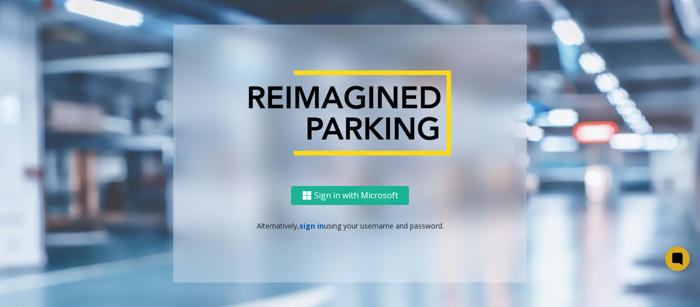
click at [310, 227] on link "sign in" at bounding box center [311, 226] width 25 height 10
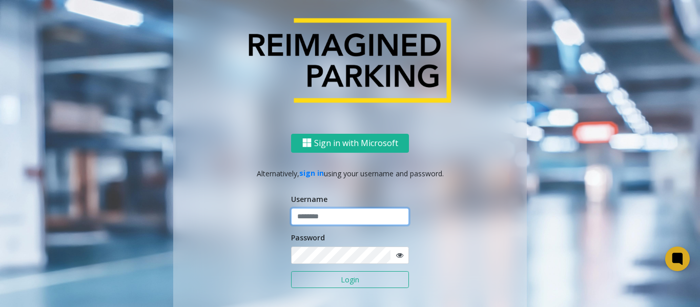
type input "*******"
click at [323, 272] on button "Login" at bounding box center [350, 279] width 118 height 17
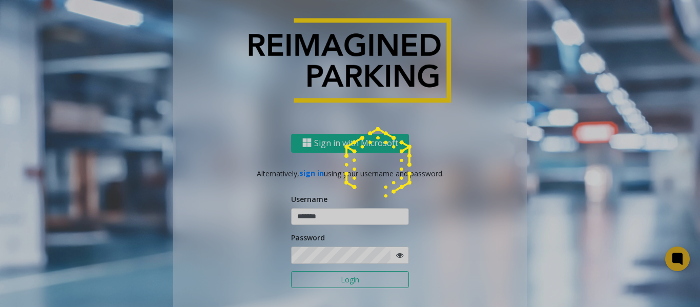
click at [321, 277] on div at bounding box center [350, 153] width 700 height 307
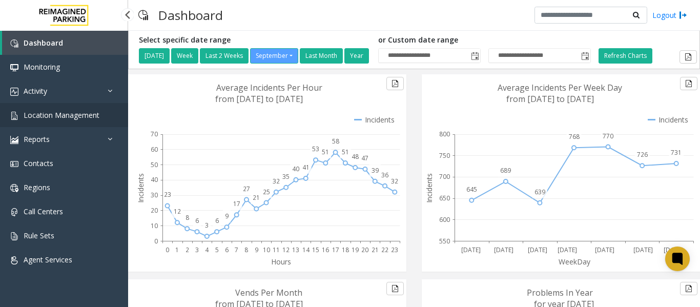
click at [66, 115] on span "Location Management" at bounding box center [62, 115] width 76 height 10
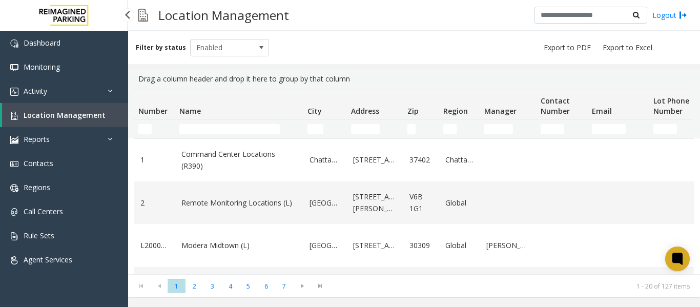
click at [62, 116] on span "Location Management" at bounding box center [65, 115] width 82 height 10
click at [76, 118] on span "Location Management" at bounding box center [65, 115] width 82 height 10
click at [52, 94] on link "Activity" at bounding box center [64, 91] width 128 height 24
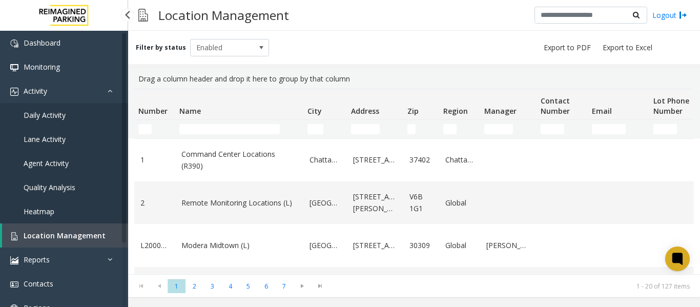
click at [43, 117] on span "Daily Activity" at bounding box center [45, 115] width 42 height 10
click at [82, 114] on link "Daily Activity" at bounding box center [64, 115] width 128 height 24
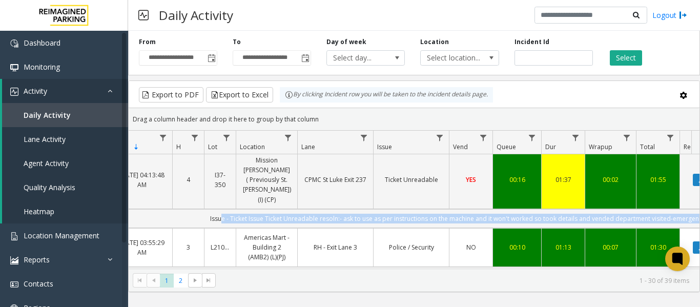
scroll to position [0, 312]
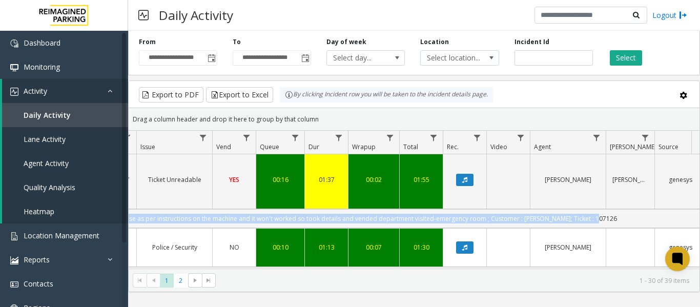
drag, startPoint x: 340, startPoint y: 211, endPoint x: 698, endPoint y: 207, distance: 358.0
click at [698, 207] on div "4089357 Sep 30, 2025 04:42:52 AM 4 I9-0481 Women's College Hospital (I) Women's…" at bounding box center [414, 218] width 571 height 128
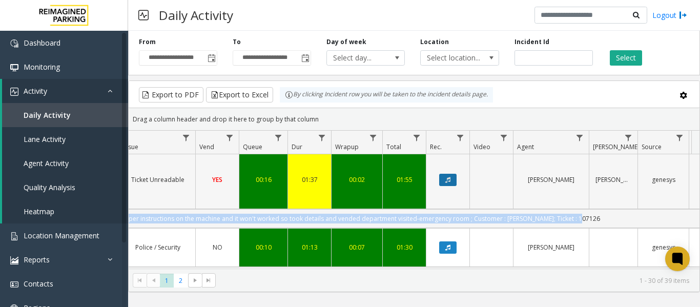
click at [448, 179] on icon "Data table" at bounding box center [448, 180] width 5 height 6
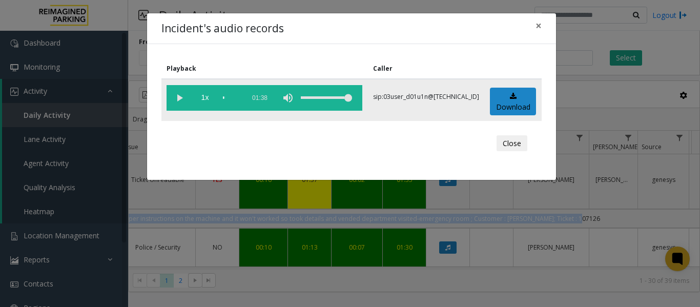
click at [179, 98] on vg-play-pause at bounding box center [180, 98] width 26 height 26
click at [178, 93] on vg-play-pause at bounding box center [180, 98] width 26 height 26
drag, startPoint x: 224, startPoint y: 94, endPoint x: 202, endPoint y: 101, distance: 23.5
click at [202, 101] on vg-controls "1x 01:38" at bounding box center [265, 98] width 196 height 26
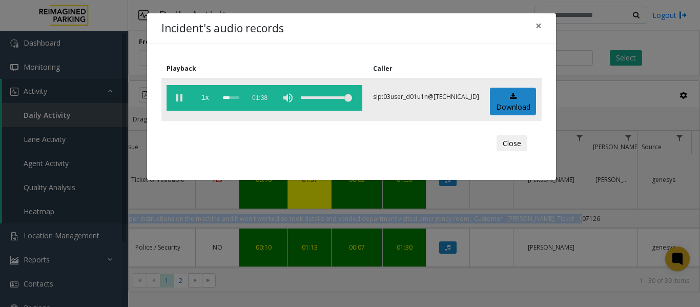
click at [181, 95] on vg-play-pause at bounding box center [180, 98] width 26 height 26
drag, startPoint x: 230, startPoint y: 97, endPoint x: 125, endPoint y: 90, distance: 105.4
click at [118, 89] on div "Incident's audio records × Playback Caller 1x 01:38 sip:03user_d01u1n@67.223.10…" at bounding box center [350, 153] width 700 height 307
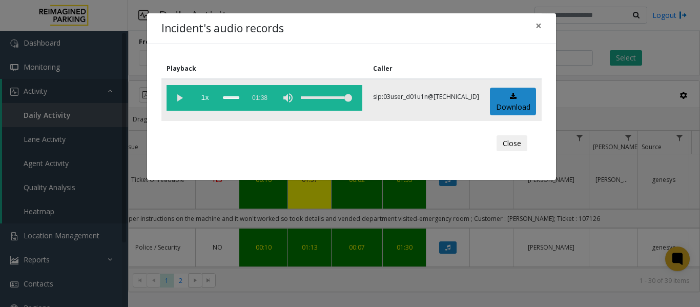
click at [222, 98] on vg-controls "1x 01:38" at bounding box center [265, 98] width 196 height 26
click at [226, 98] on div "scrub bar" at bounding box center [231, 98] width 16 height 26
click at [225, 98] on div "scrub bar" at bounding box center [231, 98] width 16 height 26
click at [222, 98] on vg-controls "1x 01:38" at bounding box center [265, 98] width 196 height 26
click at [184, 98] on vg-play-pause at bounding box center [180, 98] width 26 height 26
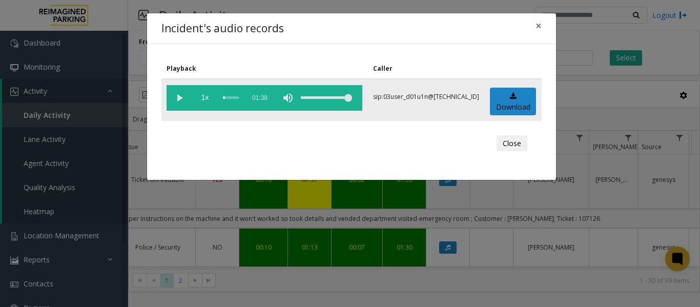
click at [224, 97] on div "scrub bar" at bounding box center [231, 98] width 16 height 26
click at [535, 27] on button "×" at bounding box center [539, 25] width 21 height 25
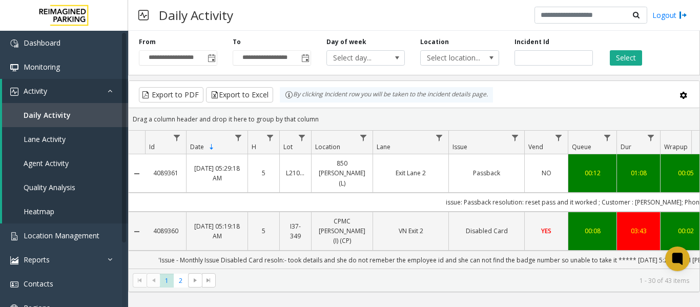
drag, startPoint x: 452, startPoint y: 188, endPoint x: 184, endPoint y: 189, distance: 268.7
click at [184, 193] on td "issue: Passback resolution: reset pass and it worked ; Customer : [PERSON_NAME]…" at bounding box center [607, 202] width 925 height 19
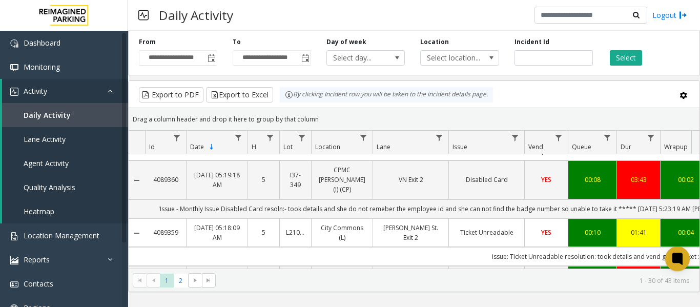
click at [386, 225] on td "[PERSON_NAME] St. Exit 2" at bounding box center [411, 232] width 76 height 29
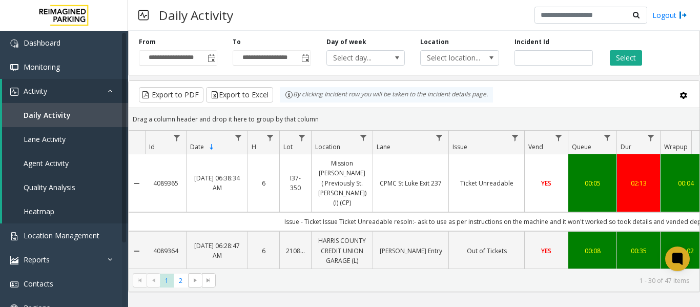
click at [274, 212] on td "Issue - Ticket Issue Ticket Unreadable resoln:- ask to use as per instructions …" at bounding box center [607, 221] width 925 height 19
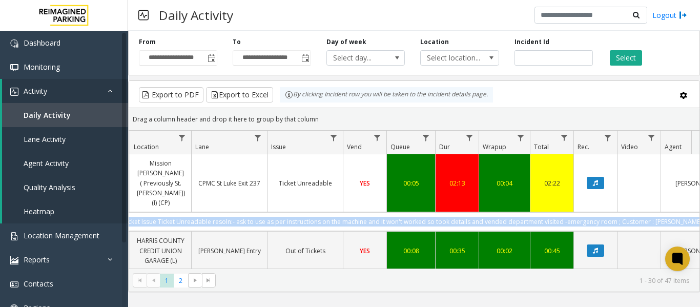
scroll to position [0, 329]
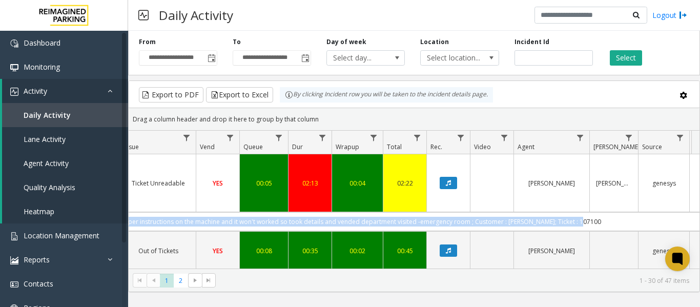
drag, startPoint x: 274, startPoint y: 199, endPoint x: 703, endPoint y: 202, distance: 428.7
click at [700, 202] on html "**********" at bounding box center [350, 153] width 700 height 307
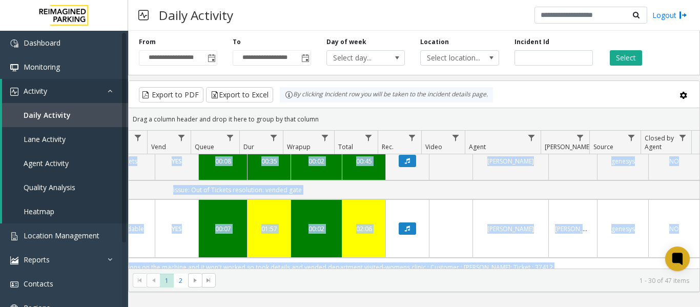
scroll to position [103, 377]
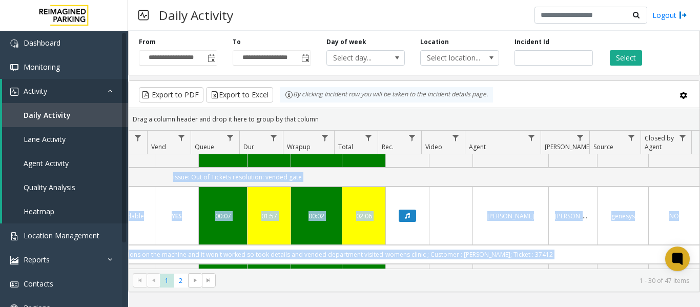
click at [560, 245] on td "Issue - Ticket Issue Ticket Unreadable resoln:- ask to use as per instructions …" at bounding box center [237, 254] width 925 height 19
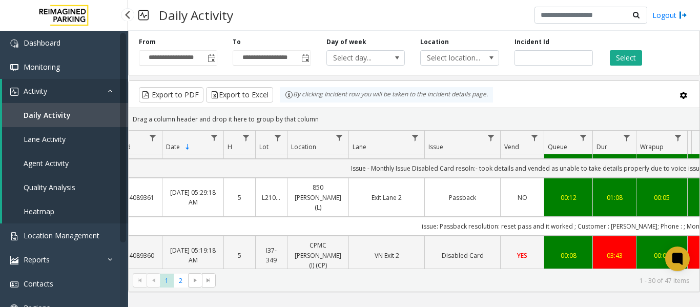
scroll to position [0, 0]
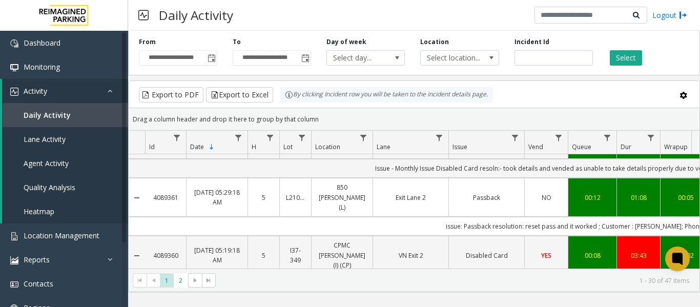
drag, startPoint x: 668, startPoint y: 213, endPoint x: 132, endPoint y: 215, distance: 535.4
click at [132, 275] on tr "'Issue - Monthly Issue Disabled Card resoln:- took details and she do not remeb…" at bounding box center [599, 284] width 941 height 19
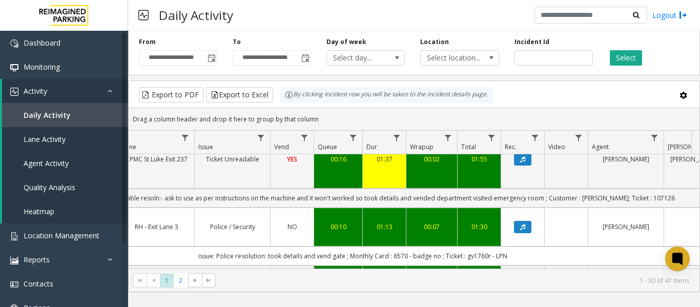
scroll to position [0, 377]
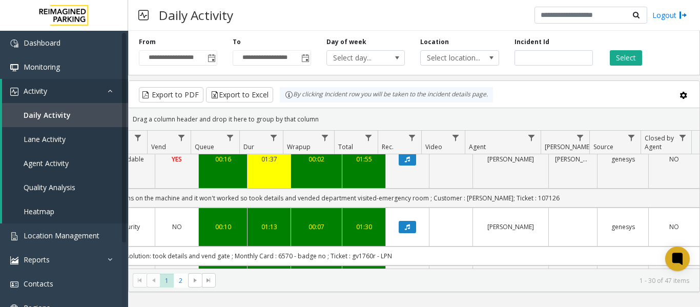
drag, startPoint x: 382, startPoint y: 227, endPoint x: 584, endPoint y: 243, distance: 203.2
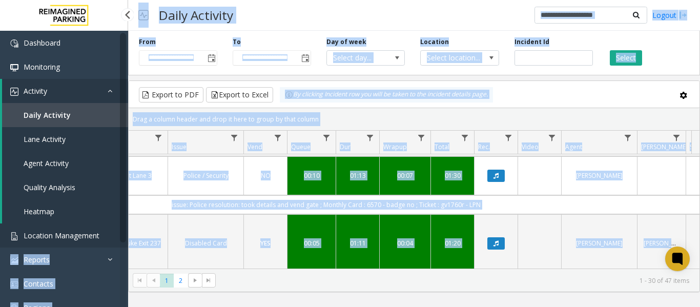
scroll to position [0, 112]
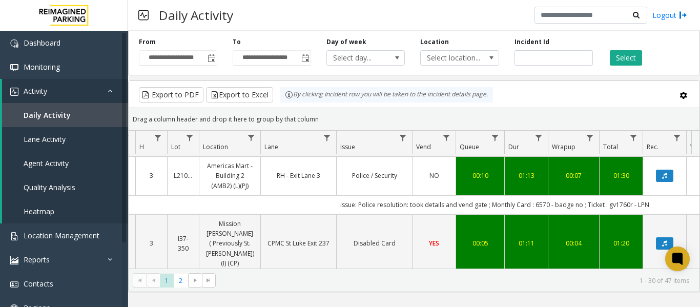
drag, startPoint x: 473, startPoint y: 231, endPoint x: 214, endPoint y: 232, distance: 259.0
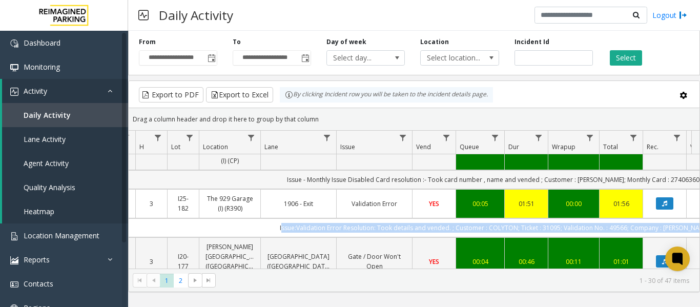
scroll to position [769, 112]
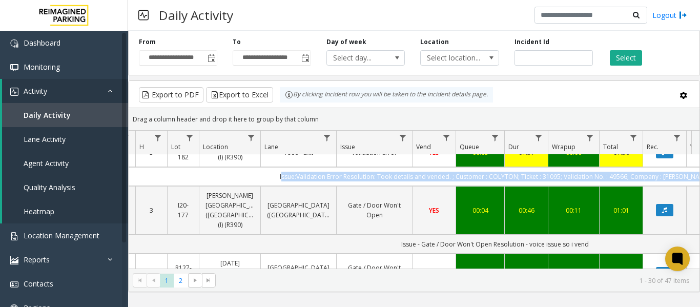
drag, startPoint x: 423, startPoint y: 190, endPoint x: 629, endPoint y: 194, distance: 205.7
click at [629, 292] on td "vended as per agent page" at bounding box center [495, 301] width 925 height 19
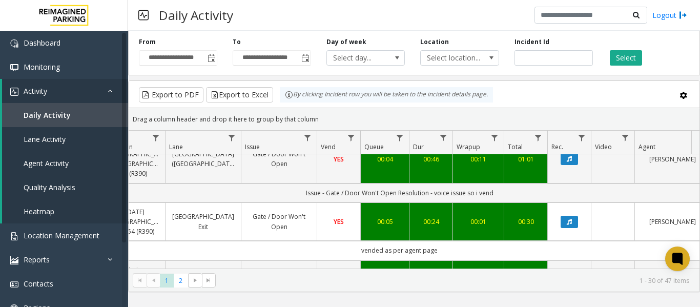
scroll to position [0, 355]
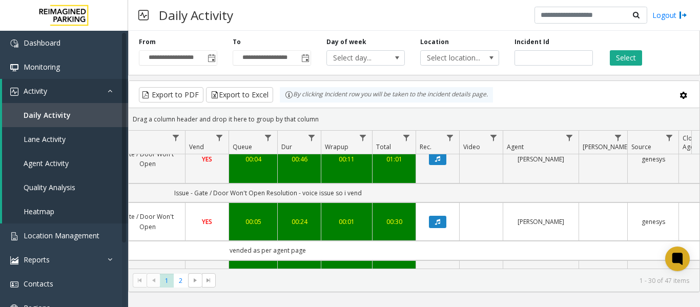
drag, startPoint x: 304, startPoint y: 199, endPoint x: 698, endPoint y: 199, distance: 394.3
click at [698, 199] on div "4089365 Sep 30, 2025 06:38:34 AM 6 I37-350 Mission Bernal ( Previously St. Luke…" at bounding box center [414, 218] width 571 height 128
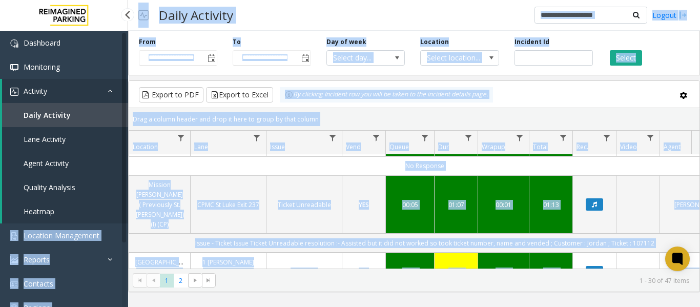
scroll to position [0, 0]
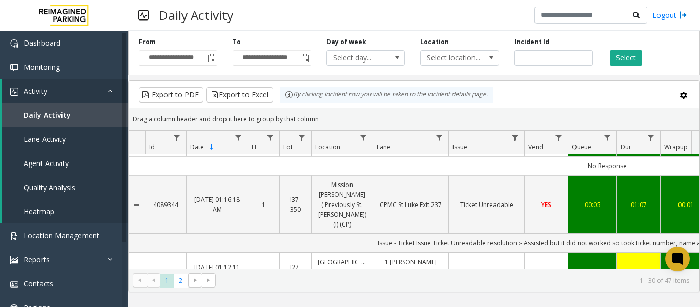
drag, startPoint x: 471, startPoint y: 207, endPoint x: 200, endPoint y: 219, distance: 271.5
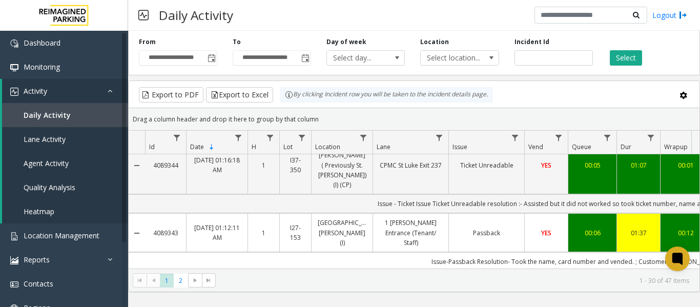
scroll to position [1333, 0]
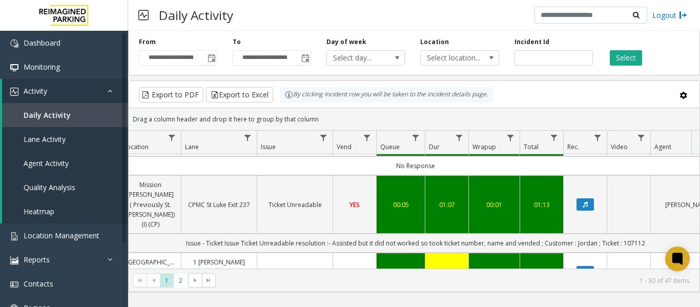
scroll to position [0, 377]
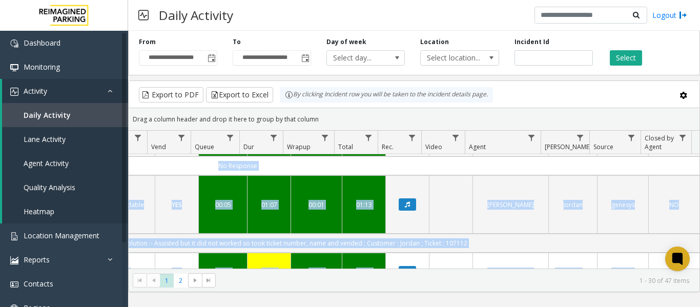
drag, startPoint x: 492, startPoint y: 216, endPoint x: 728, endPoint y: 205, distance: 236.2
click at [700, 205] on html "**********" at bounding box center [350, 153] width 700 height 307
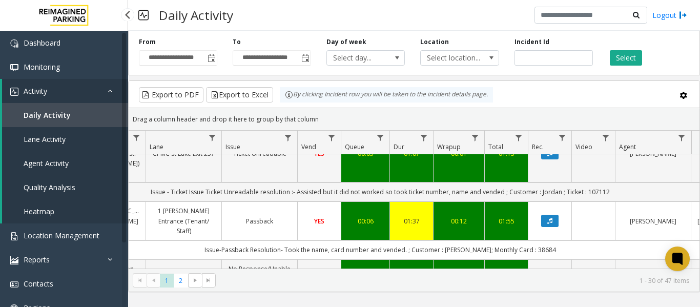
scroll to position [0, 0]
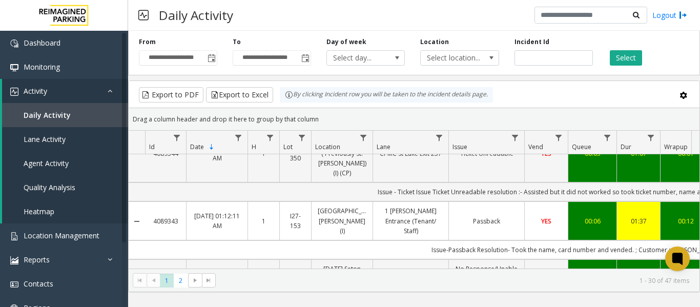
drag, startPoint x: 433, startPoint y: 214, endPoint x: 260, endPoint y: 216, distance: 173.3
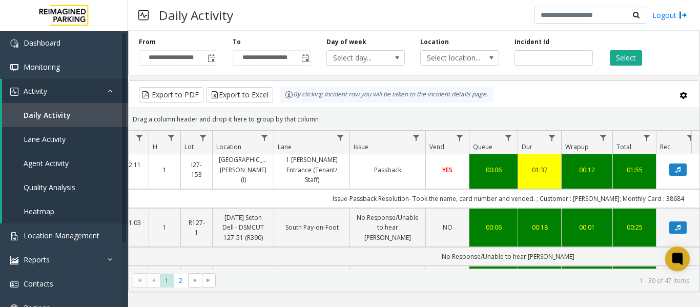
scroll to position [0, 0]
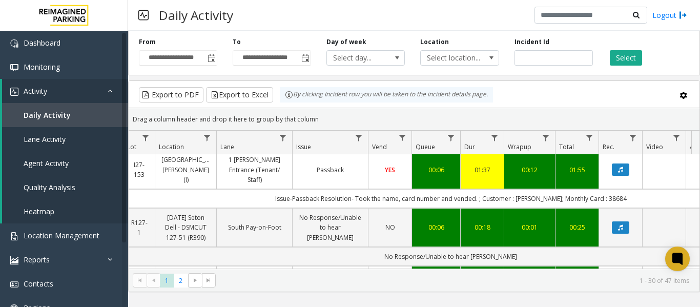
drag, startPoint x: 411, startPoint y: 222, endPoint x: 690, endPoint y: 215, distance: 279.0
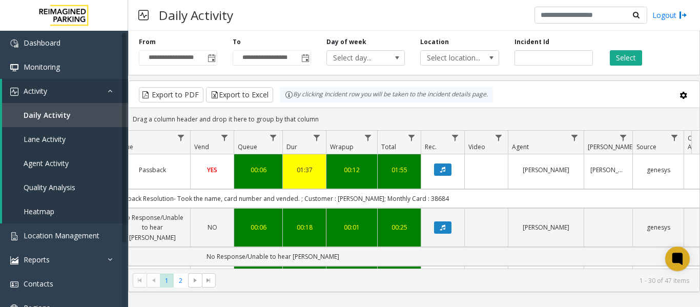
drag, startPoint x: 273, startPoint y: 222, endPoint x: 700, endPoint y: 213, distance: 427.8
click at [700, 213] on html "**********" at bounding box center [350, 153] width 700 height 307
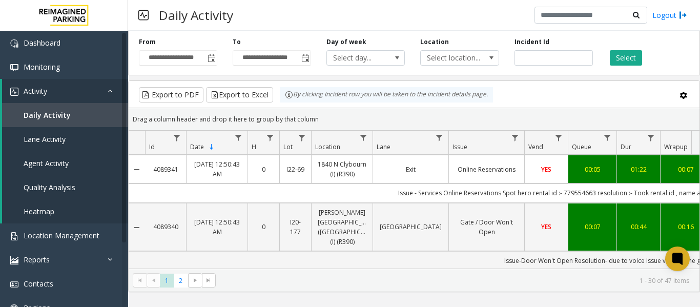
drag, startPoint x: 436, startPoint y: 264, endPoint x: 178, endPoint y: 267, distance: 258.0
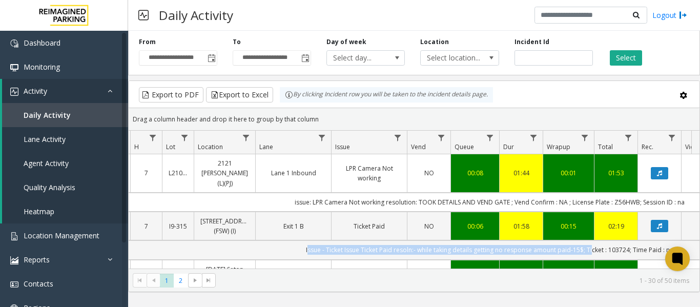
scroll to position [0, 290]
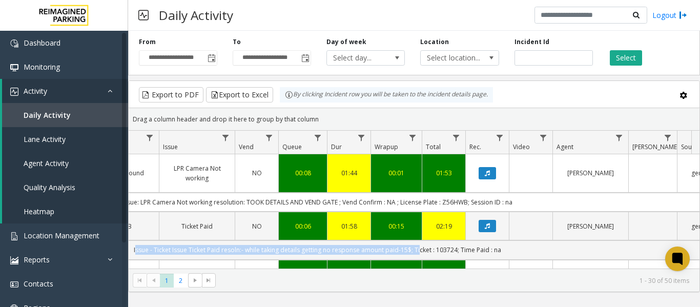
drag, startPoint x: 405, startPoint y: 242, endPoint x: 706, endPoint y: 236, distance: 301.6
click at [700, 236] on html "**********" at bounding box center [350, 153] width 700 height 307
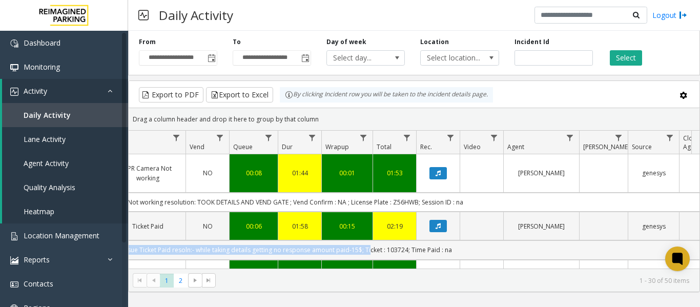
click at [496, 241] on td "Issue - Ticket Issue Ticket Paid resoln:- while taking details getting no respo…" at bounding box center [268, 250] width 925 height 19
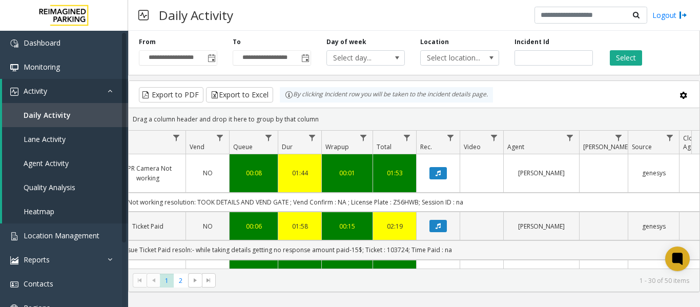
click at [399, 241] on td "Issue - Ticket Issue Ticket Paid resoln:- while taking details getting no respo…" at bounding box center [268, 250] width 925 height 19
copy td "103724"
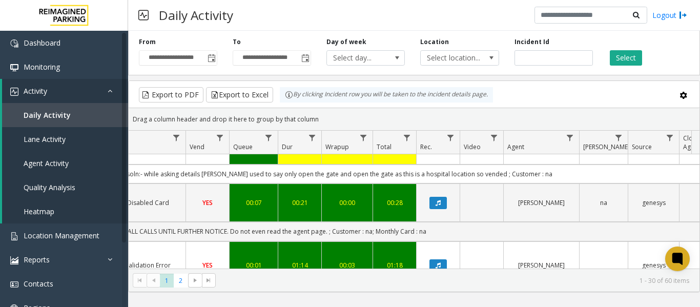
scroll to position [205, 339]
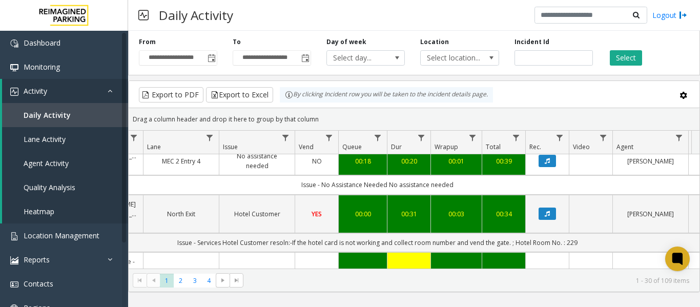
drag, startPoint x: 453, startPoint y: 184, endPoint x: 137, endPoint y: 185, distance: 315.9
click at [137, 301] on td "issue: Ticket Paid 5$ resolution: last 4 cc : 8813 took details and vend gate ;…" at bounding box center [377, 310] width 925 height 19
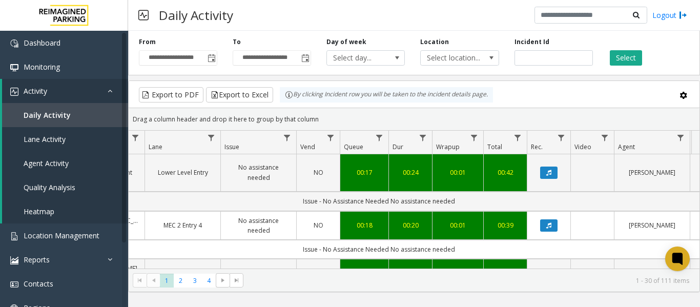
scroll to position [1026, 228]
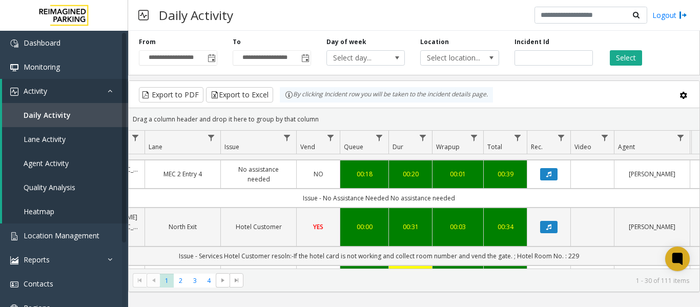
drag, startPoint x: 535, startPoint y: 233, endPoint x: 419, endPoint y: 241, distance: 115.6
copy td "assisted cx to go to visitors entry gate"
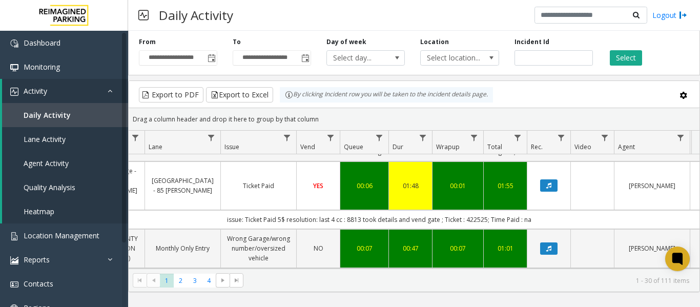
scroll to position [1128, 228]
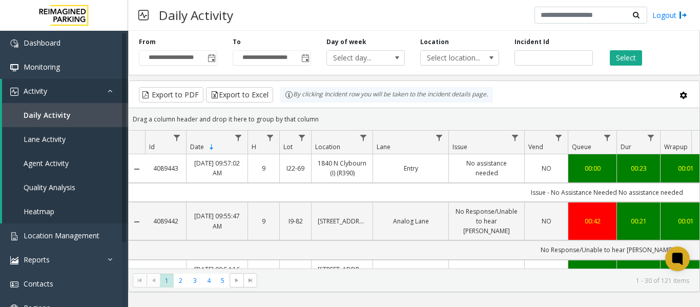
scroll to position [1128, 228]
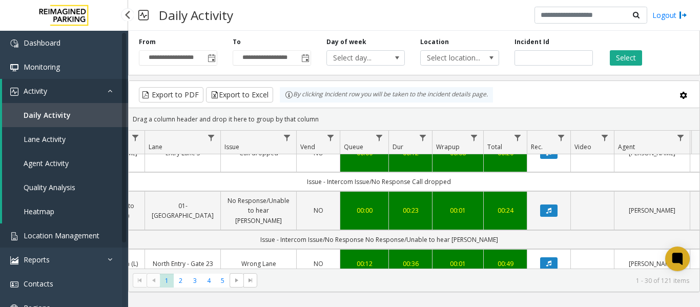
click at [88, 237] on span "Location Management" at bounding box center [62, 236] width 76 height 10
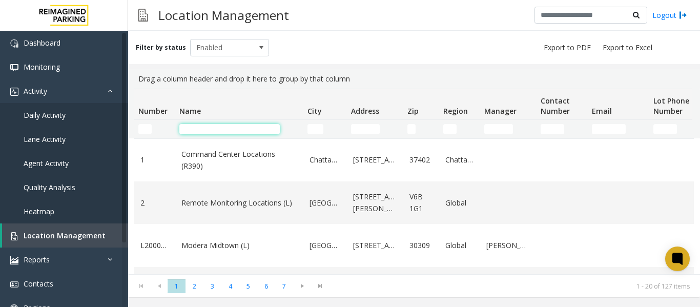
click at [207, 127] on input "Name Filter" at bounding box center [229, 129] width 101 height 10
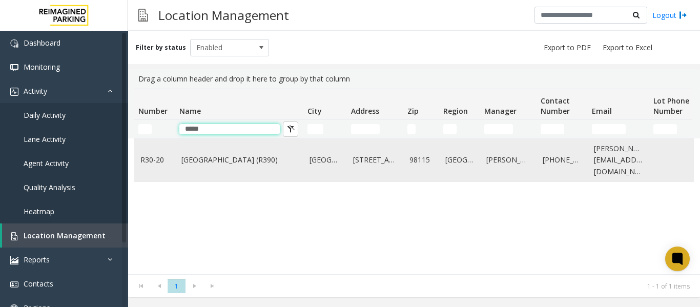
type input "*****"
click at [217, 159] on link "[GEOGRAPHIC_DATA] (R390)" at bounding box center [240, 159] width 116 height 11
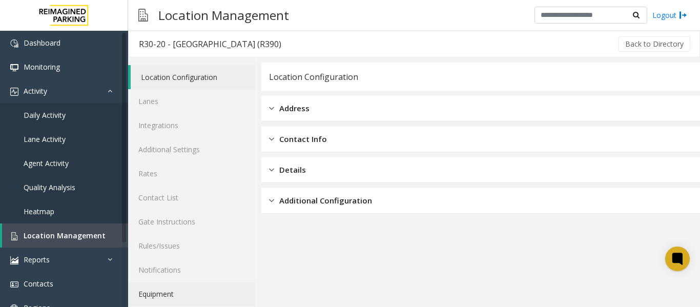
click at [159, 293] on link "Equipment" at bounding box center [192, 294] width 128 height 24
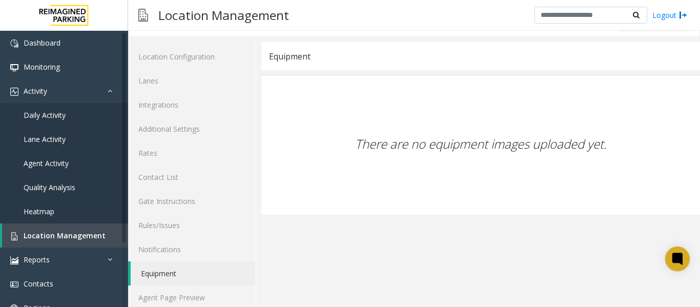
scroll to position [31, 0]
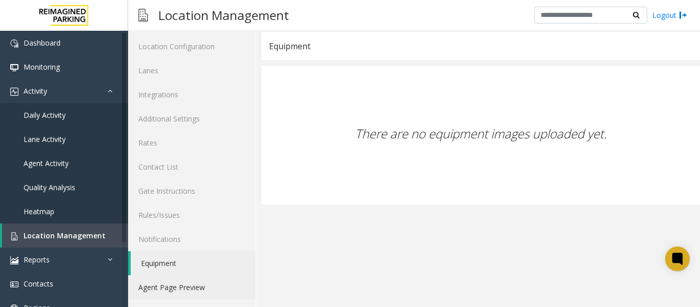
click at [186, 290] on link "Agent Page Preview" at bounding box center [192, 287] width 128 height 24
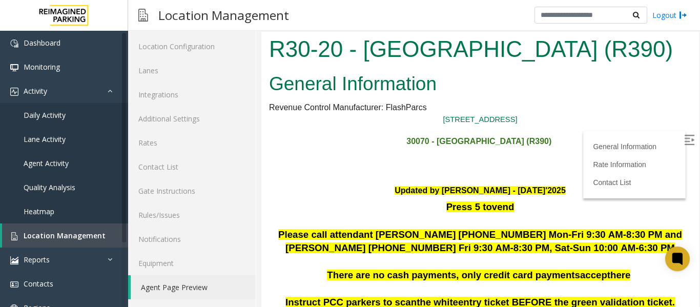
scroll to position [205, 0]
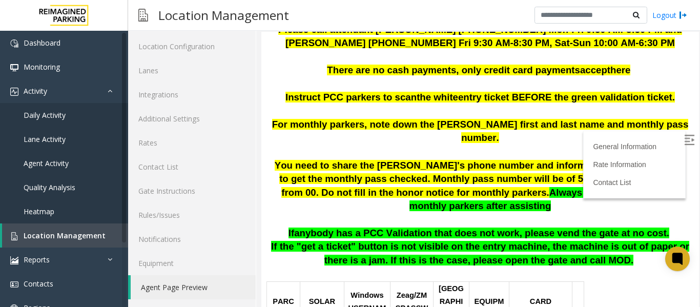
click at [685, 138] on img at bounding box center [690, 140] width 10 height 10
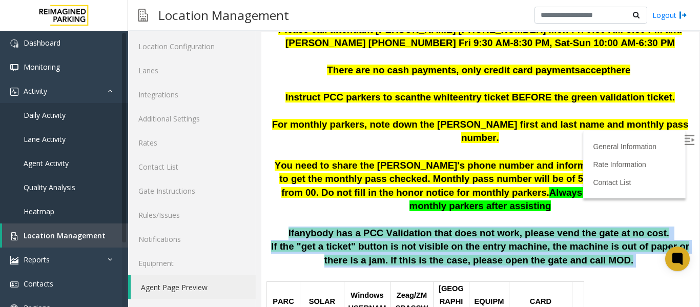
drag, startPoint x: 296, startPoint y: 201, endPoint x: 663, endPoint y: 226, distance: 367.5
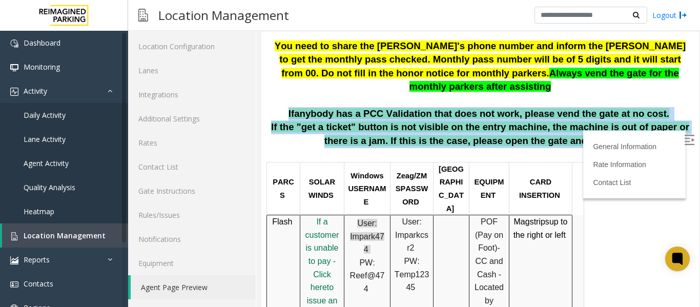
scroll to position [308, 0]
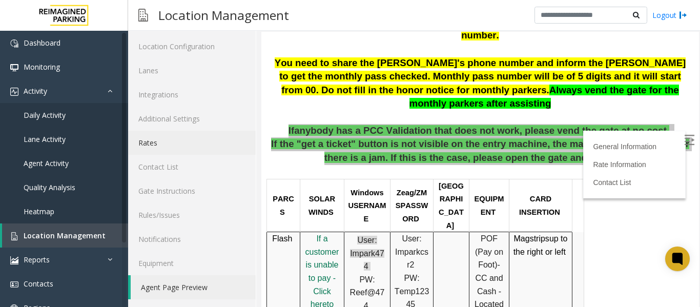
click at [158, 147] on link "Rates" at bounding box center [192, 143] width 128 height 24
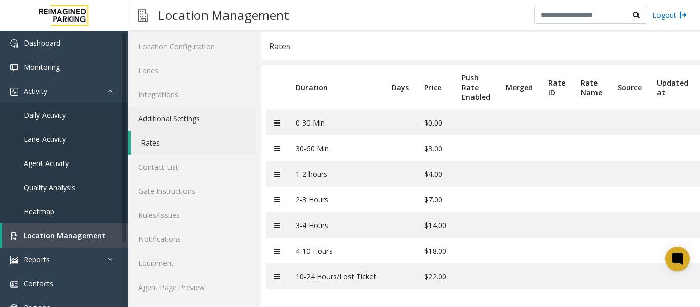
scroll to position [41, 0]
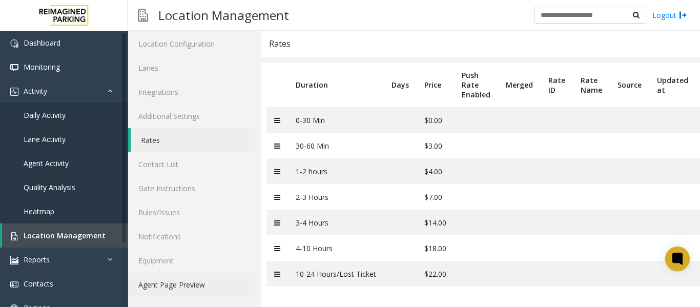
click at [195, 277] on link "Agent Page Preview" at bounding box center [192, 285] width 128 height 24
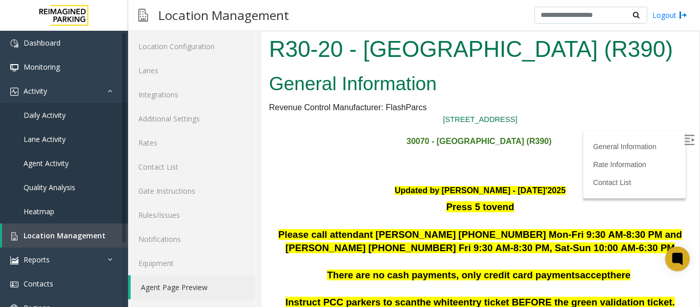
scroll to position [154, 0]
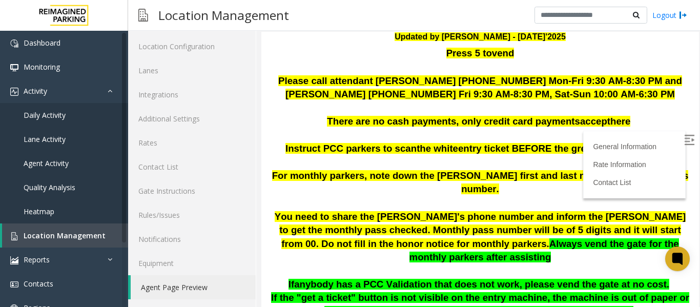
click at [685, 138] on img at bounding box center [690, 140] width 10 height 10
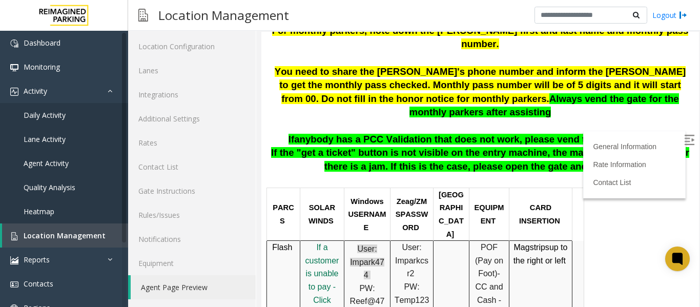
scroll to position [308, 0]
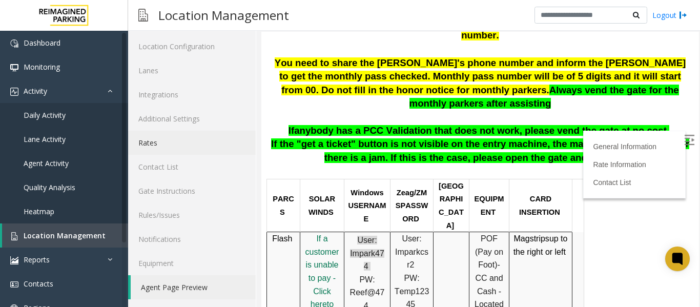
click at [196, 138] on link "Rates" at bounding box center [192, 143] width 128 height 24
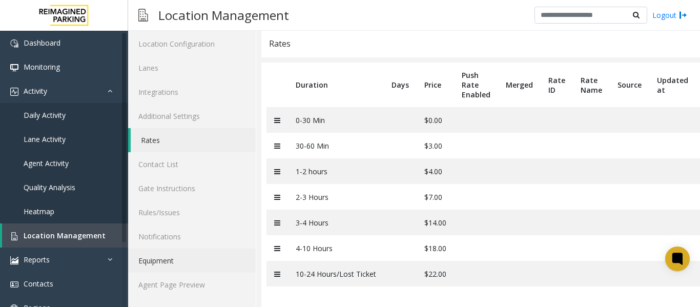
scroll to position [41, 0]
click at [196, 282] on link "Agent Page Preview" at bounding box center [192, 285] width 128 height 24
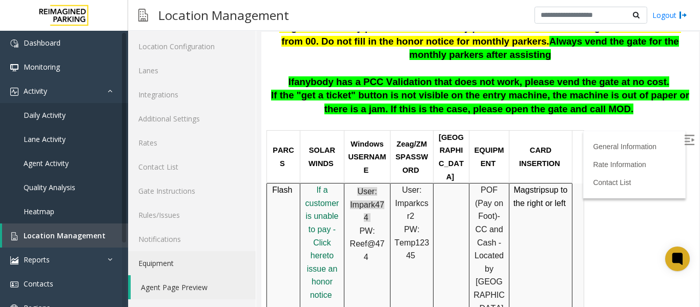
scroll to position [359, 0]
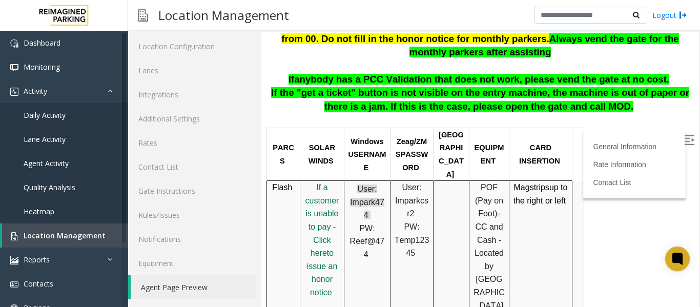
click at [685, 136] on img at bounding box center [690, 140] width 10 height 10
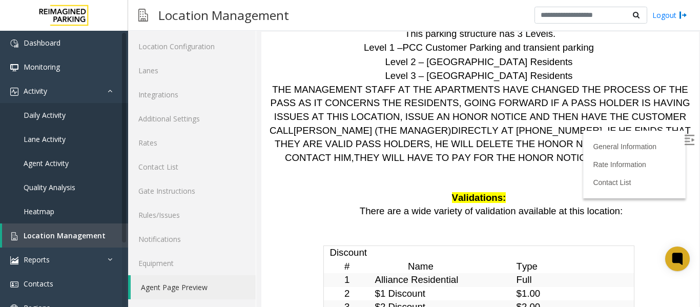
scroll to position [2102, 0]
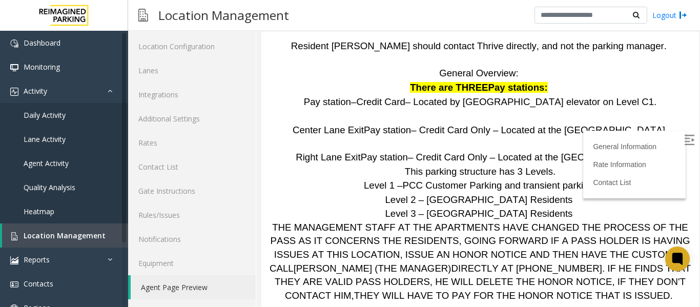
drag, startPoint x: 589, startPoint y: 180, endPoint x: 339, endPoint y: 178, distance: 249.7
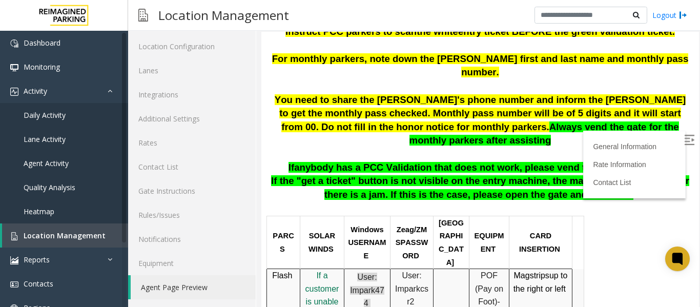
scroll to position [256, 0]
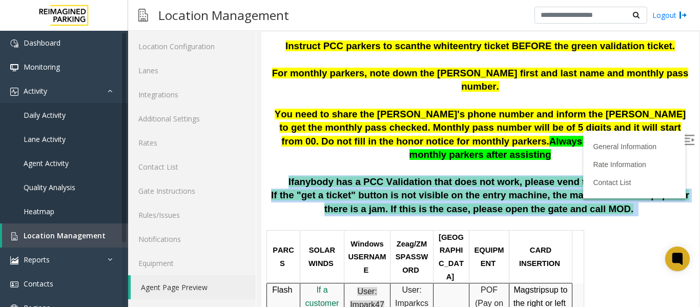
drag, startPoint x: 640, startPoint y: 188, endPoint x: 285, endPoint y: 143, distance: 358.2
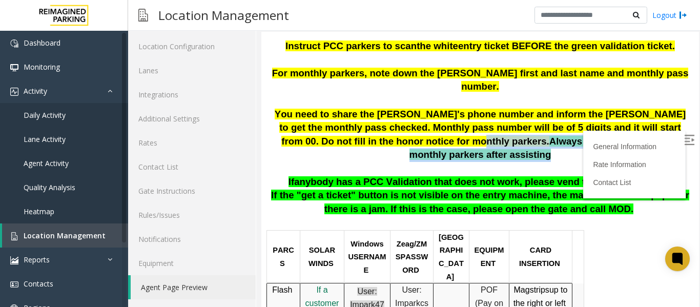
drag, startPoint x: 390, startPoint y: 119, endPoint x: 641, endPoint y: 127, distance: 250.9
click at [641, 127] on p "You need to share the Aaron's phone number and inform the parker to get the mon…" at bounding box center [480, 142] width 423 height 68
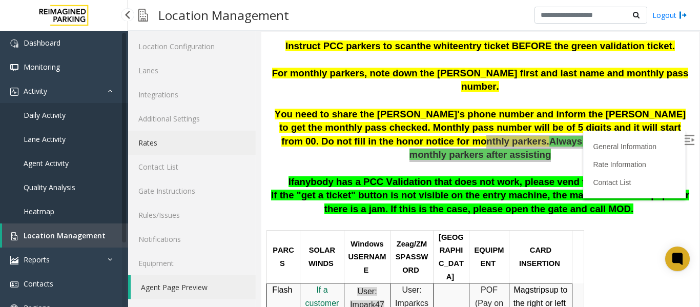
click at [176, 147] on link "Rates" at bounding box center [192, 143] width 128 height 24
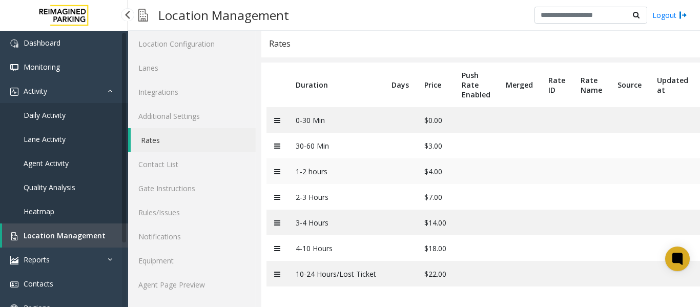
scroll to position [41, 0]
drag, startPoint x: 485, startPoint y: 269, endPoint x: 283, endPoint y: 278, distance: 202.3
click at [283, 278] on tr "10-24 Hours/Lost Ticket $22.00" at bounding box center [503, 274] width 472 height 26
click at [173, 277] on link "Agent Page Preview" at bounding box center [192, 285] width 128 height 24
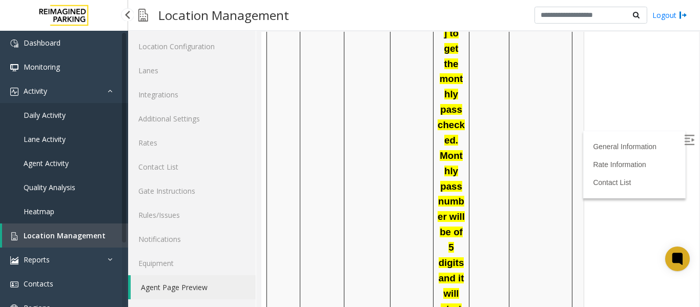
scroll to position [1436, 0]
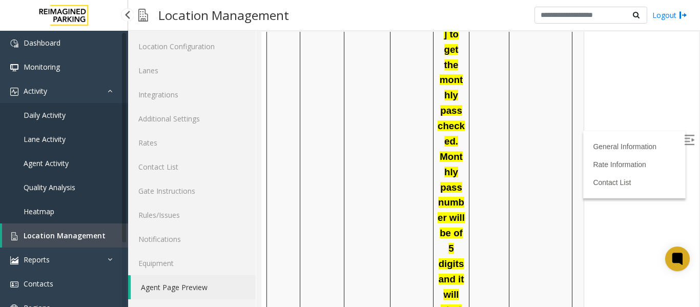
drag, startPoint x: 398, startPoint y: 91, endPoint x: 427, endPoint y: 219, distance: 130.9
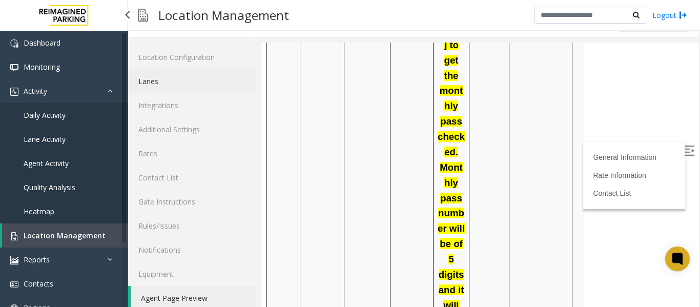
scroll to position [31, 0]
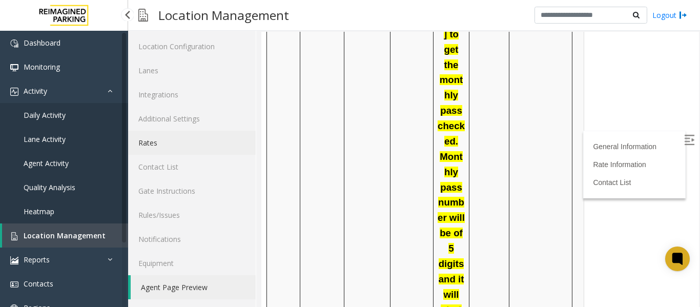
click at [159, 142] on link "Rates" at bounding box center [192, 143] width 128 height 24
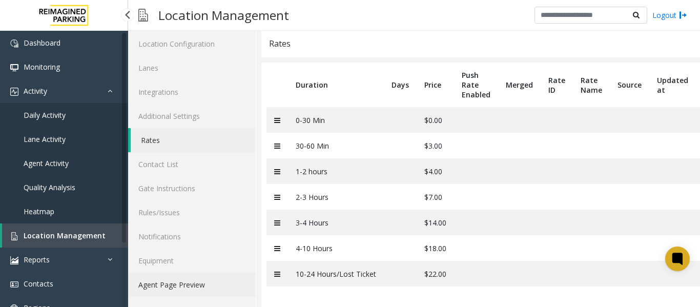
click at [194, 275] on link "Agent Page Preview" at bounding box center [192, 285] width 128 height 24
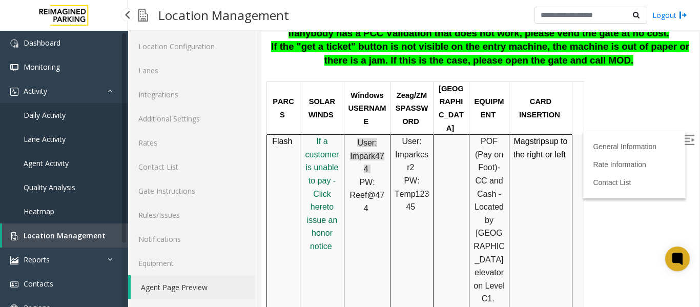
scroll to position [410, 0]
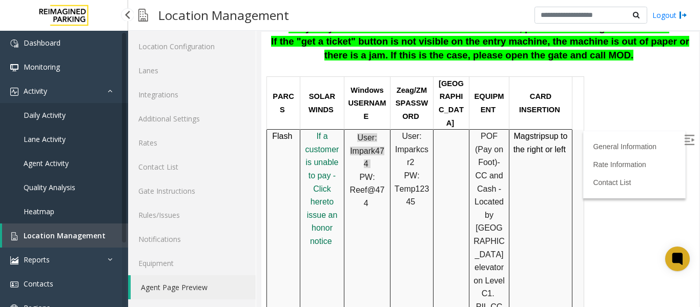
click at [685, 139] on img at bounding box center [690, 140] width 10 height 10
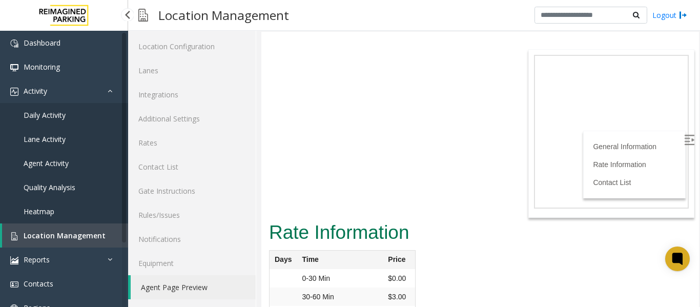
scroll to position [3048, 0]
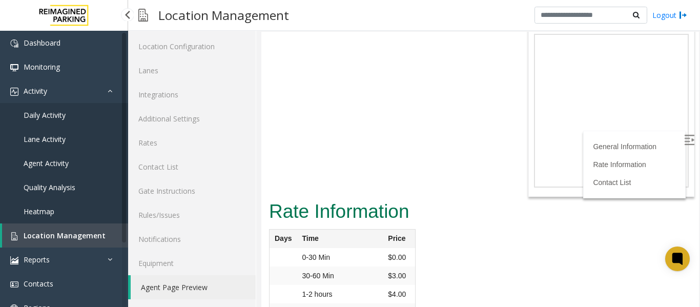
click at [68, 234] on span "Location Management" at bounding box center [65, 236] width 82 height 10
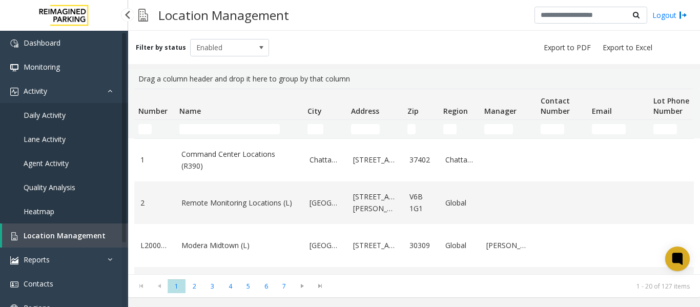
click at [54, 235] on span "Location Management" at bounding box center [65, 236] width 82 height 10
click at [230, 127] on input "Name Filter" at bounding box center [229, 129] width 101 height 10
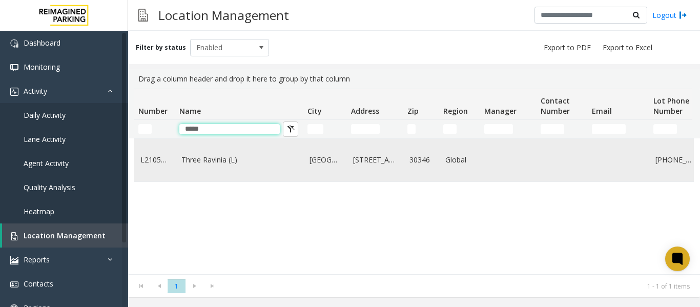
type input "*****"
click at [230, 159] on link "Three Ravinia (L)" at bounding box center [240, 159] width 116 height 11
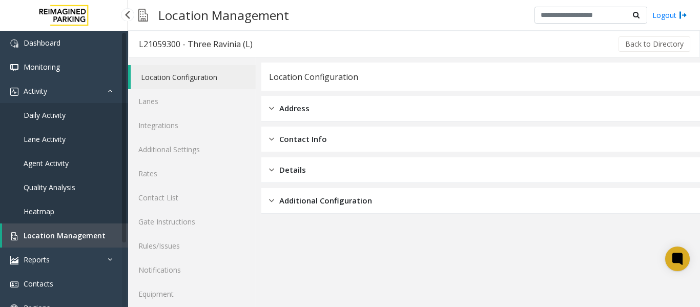
click at [61, 240] on span "Location Management" at bounding box center [65, 236] width 82 height 10
